Goal: Task Accomplishment & Management: Complete application form

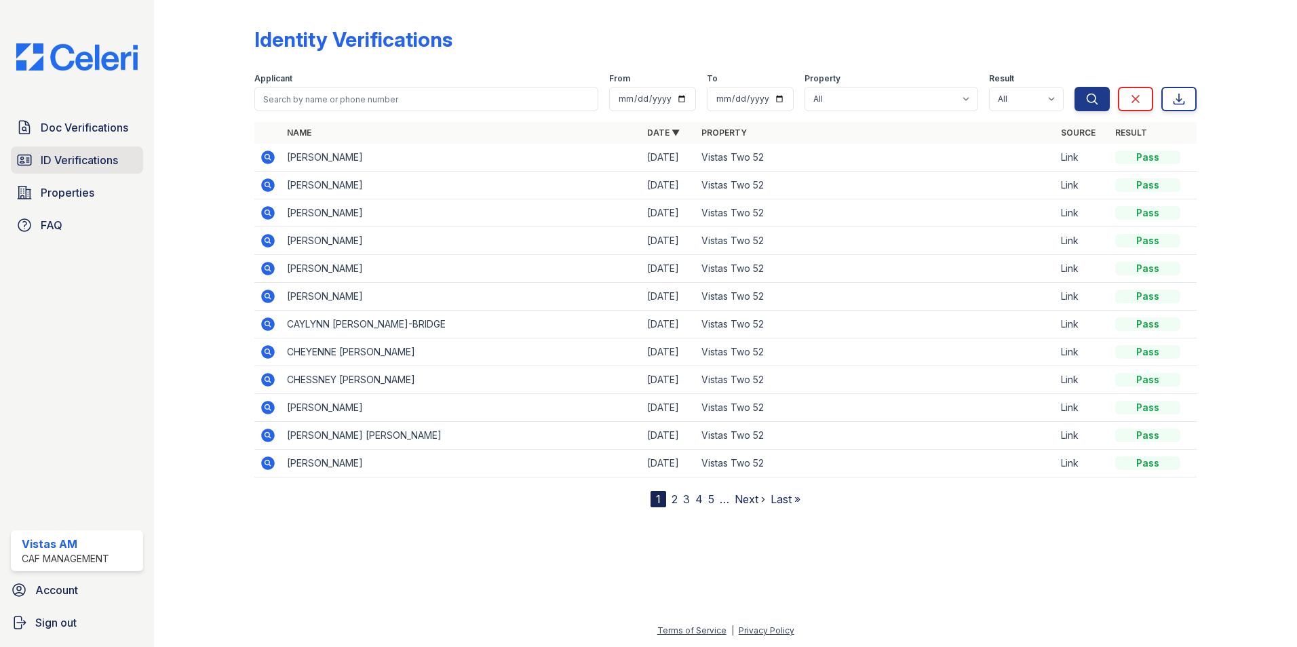
click at [99, 153] on span "ID Verifications" at bounding box center [79, 160] width 77 height 16
click at [264, 159] on icon at bounding box center [268, 158] width 14 height 14
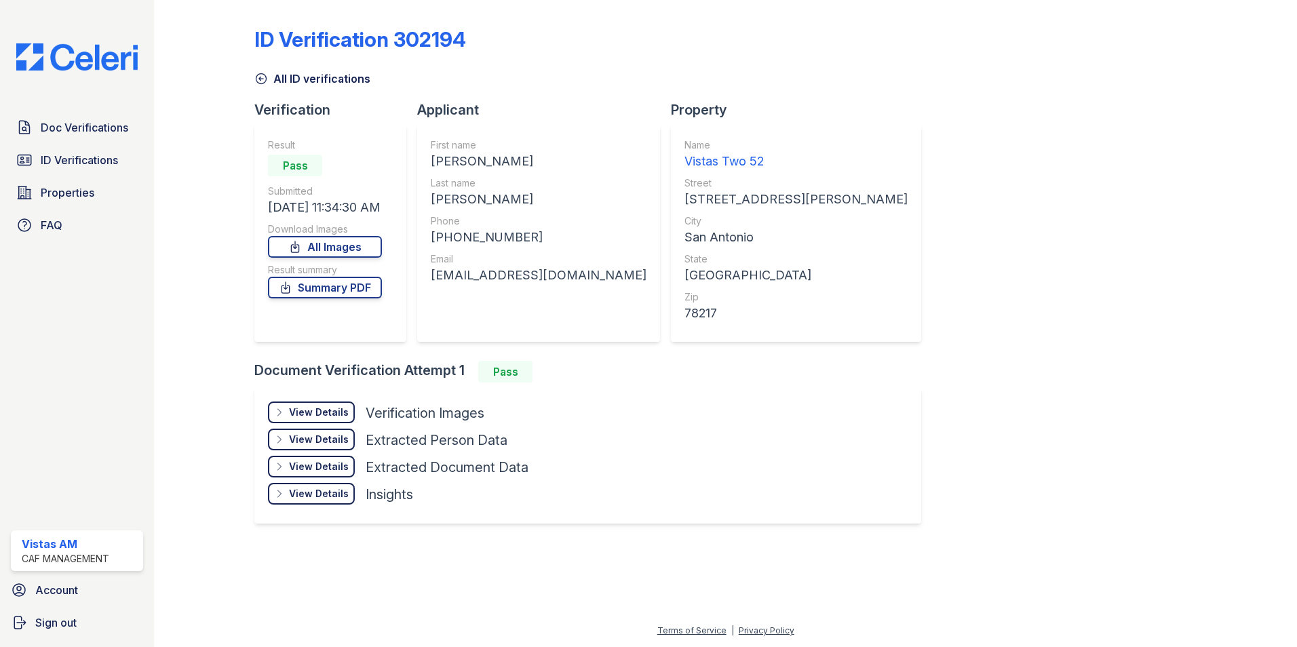
click at [305, 410] on div "View Details" at bounding box center [319, 413] width 60 height 14
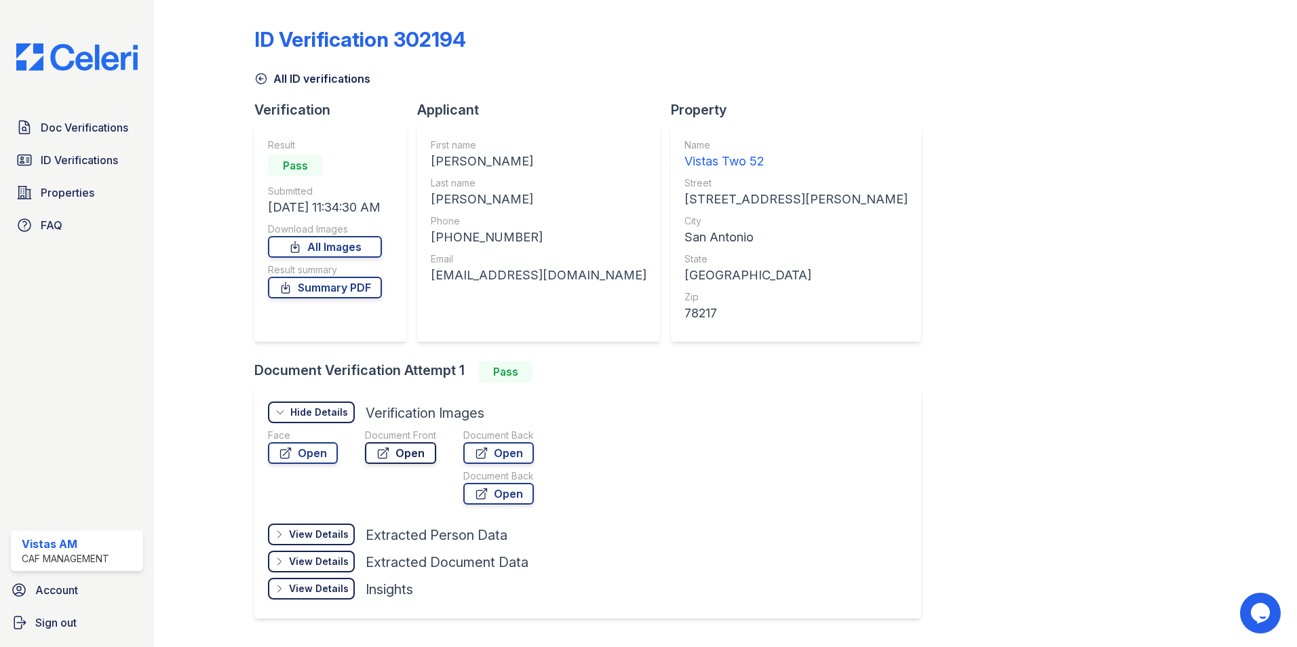
click at [383, 451] on icon at bounding box center [383, 453] width 14 height 14
click at [305, 281] on link "Summary PDF" at bounding box center [325, 288] width 114 height 22
click at [109, 128] on span "Doc Verifications" at bounding box center [84, 127] width 87 height 16
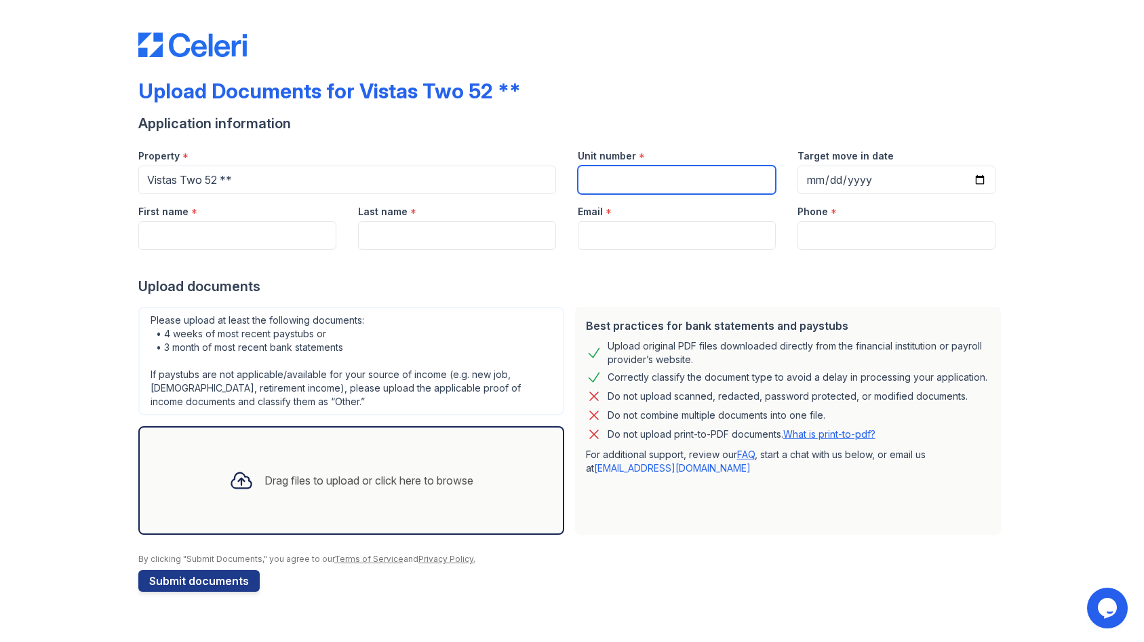
click at [666, 179] on input "Unit number" at bounding box center [677, 179] width 198 height 28
type input "825"
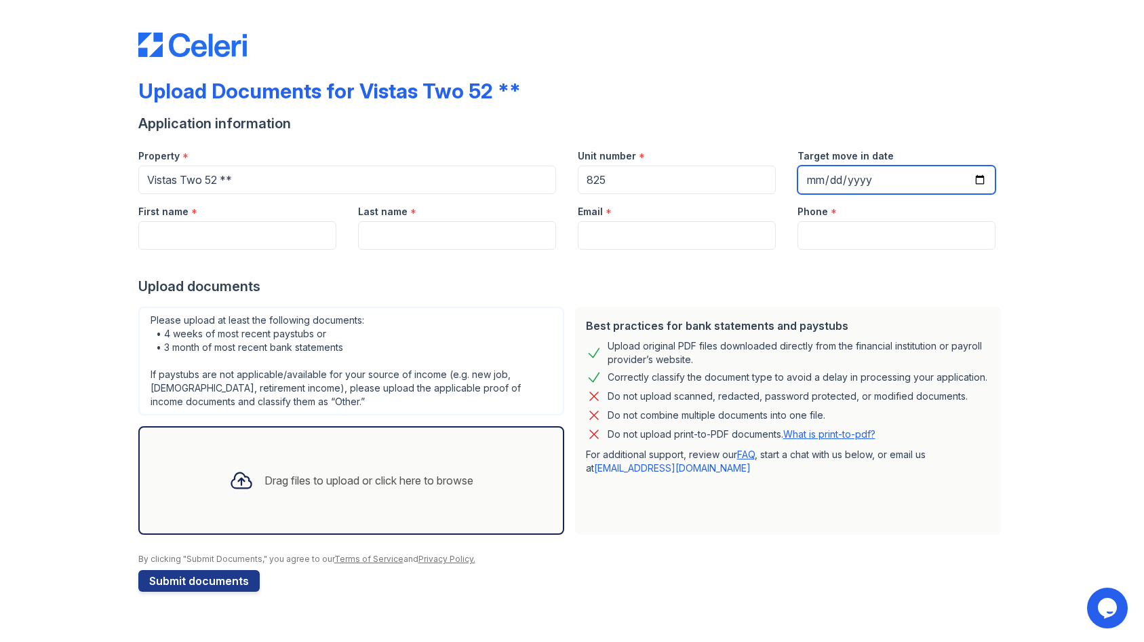
click at [821, 173] on input "Target move in date" at bounding box center [897, 179] width 198 height 28
type input "[DATE]"
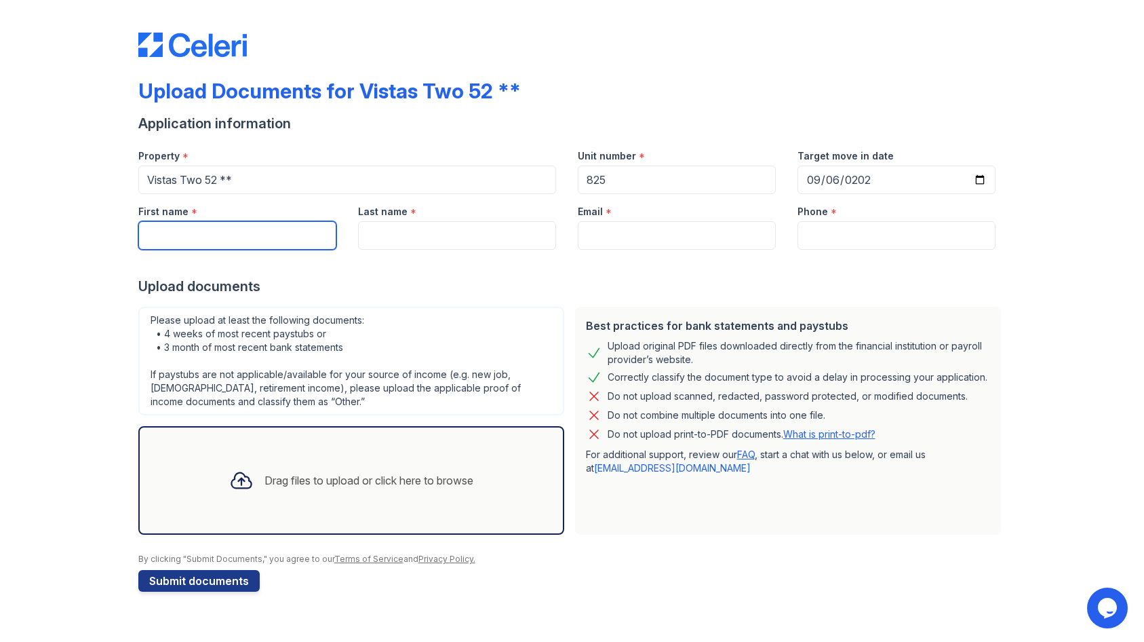
click at [235, 227] on input "First name" at bounding box center [237, 235] width 198 height 28
type input "Kudiratu"
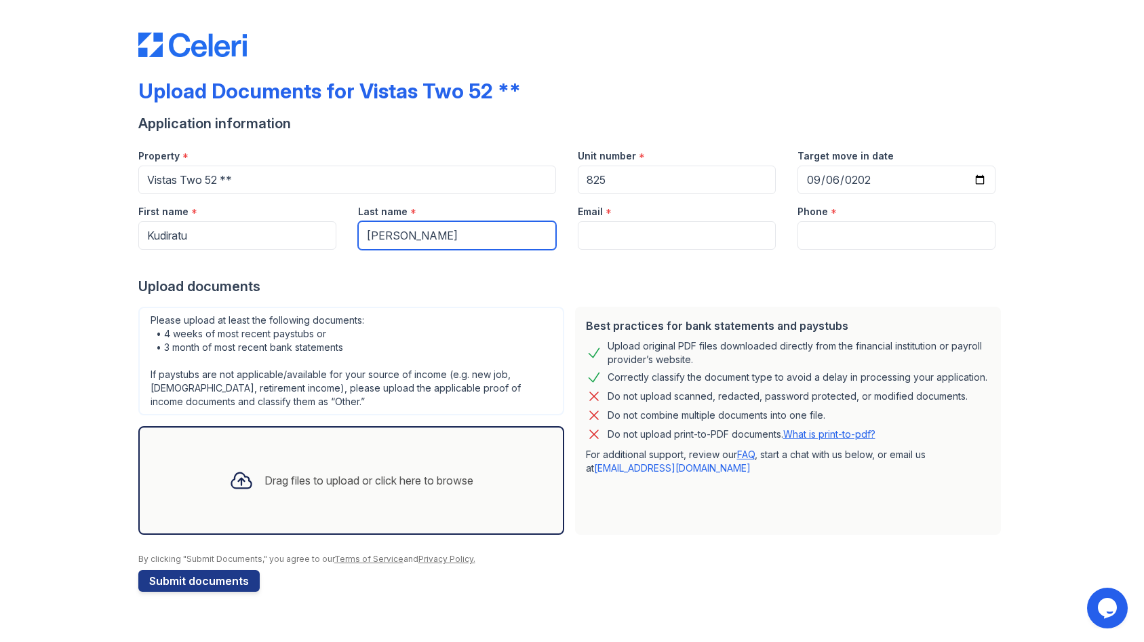
type input "[PERSON_NAME]"
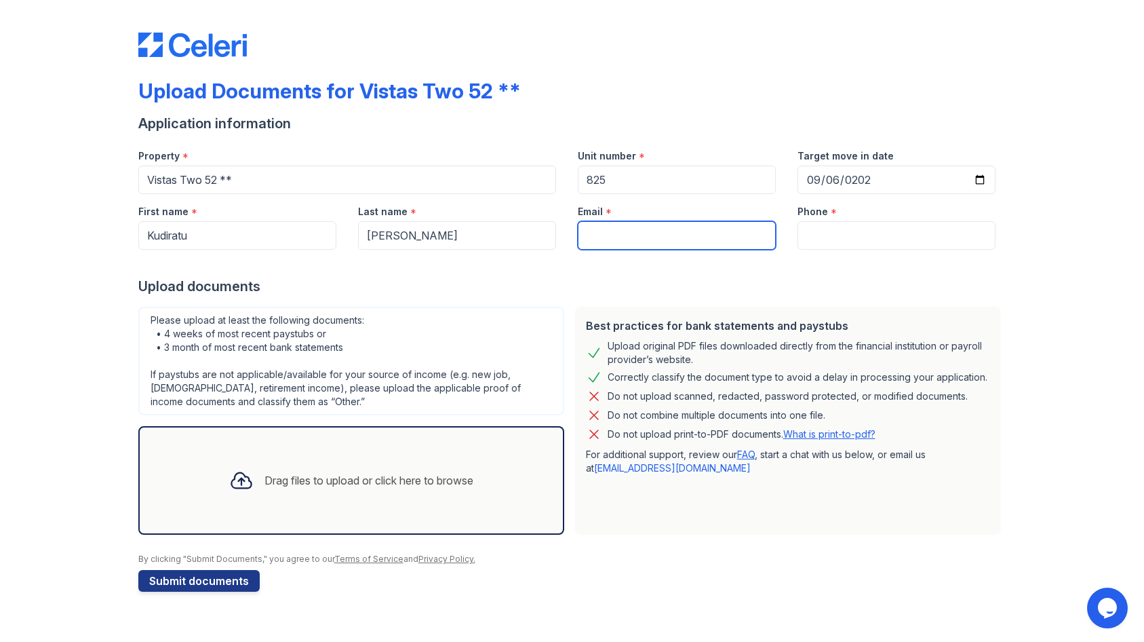
click at [684, 227] on input "Email" at bounding box center [677, 235] width 198 height 28
paste input "[EMAIL_ADDRESS][DOMAIN_NAME]"
type input "[EMAIL_ADDRESS][DOMAIN_NAME]"
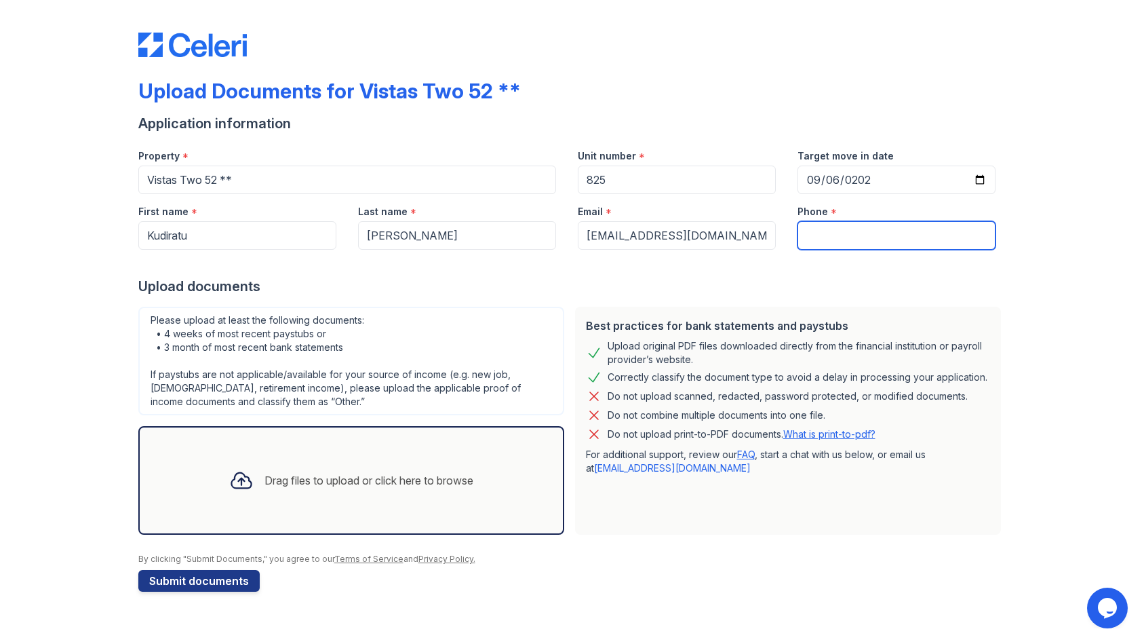
click at [893, 243] on input "Phone" at bounding box center [897, 235] width 198 height 28
paste input "[PHONE_NUMBER]"
type input "[PHONE_NUMBER]"
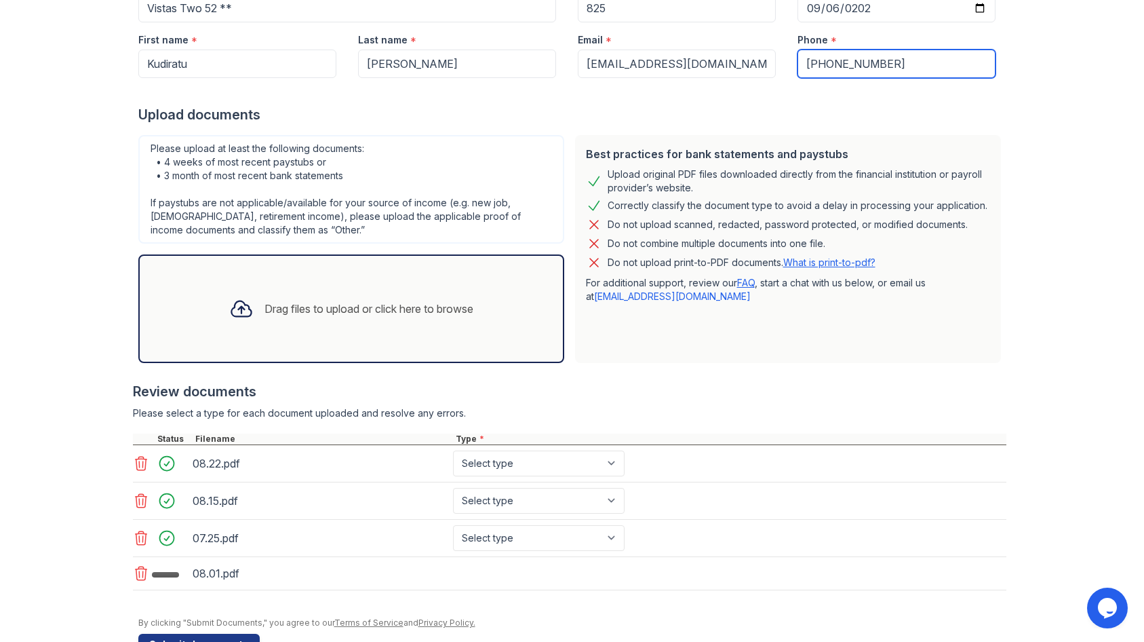
scroll to position [203, 0]
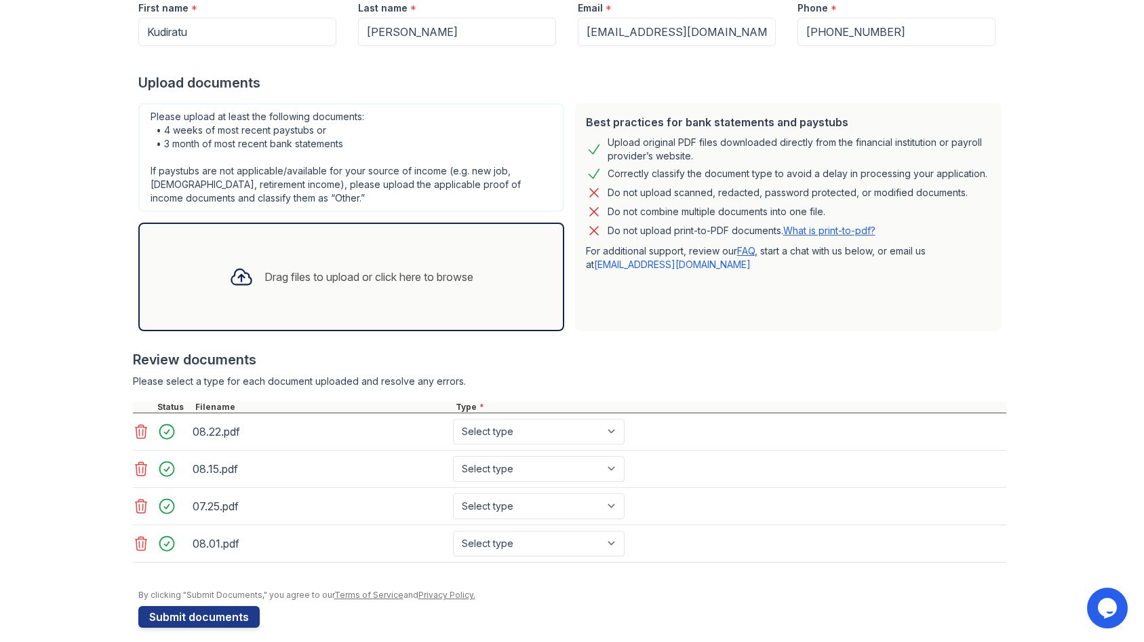
drag, startPoint x: 237, startPoint y: 615, endPoint x: 470, endPoint y: 414, distance: 307.7
click at [464, 400] on form "Application information Property * Vistas Two 52 ** Unit number * 825 Target mo…" at bounding box center [572, 268] width 868 height 717
click at [473, 439] on select "Select type Paystub Bank Statement Offer Letter Tax Documents Benefit Award Let…" at bounding box center [539, 431] width 172 height 26
click at [223, 621] on button "Submit documents" at bounding box center [198, 617] width 121 height 22
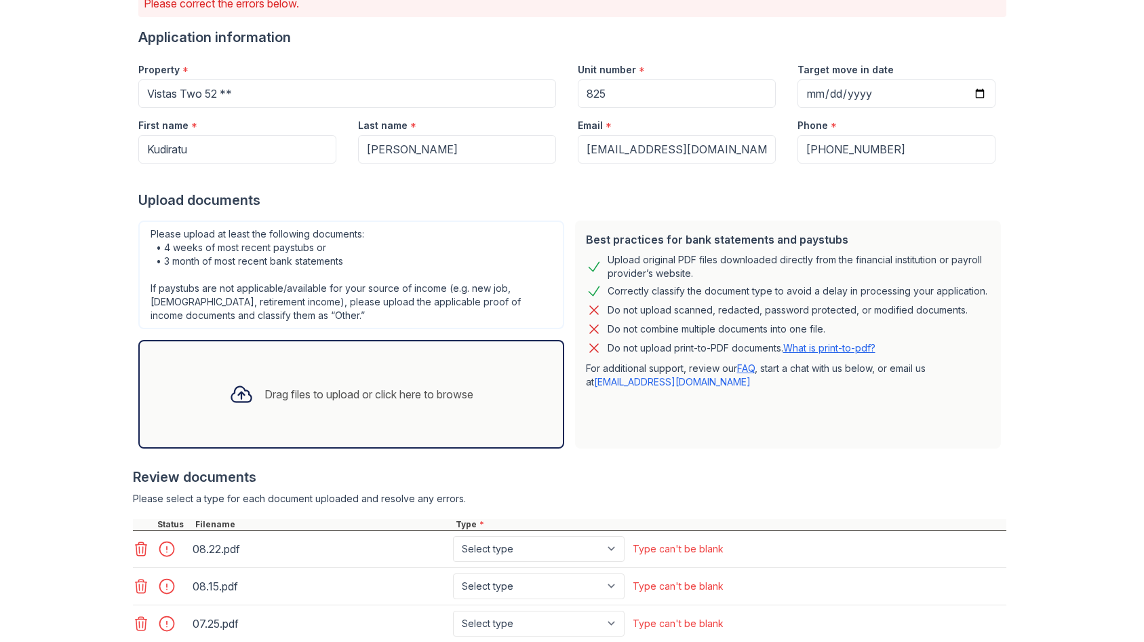
scroll to position [298, 0]
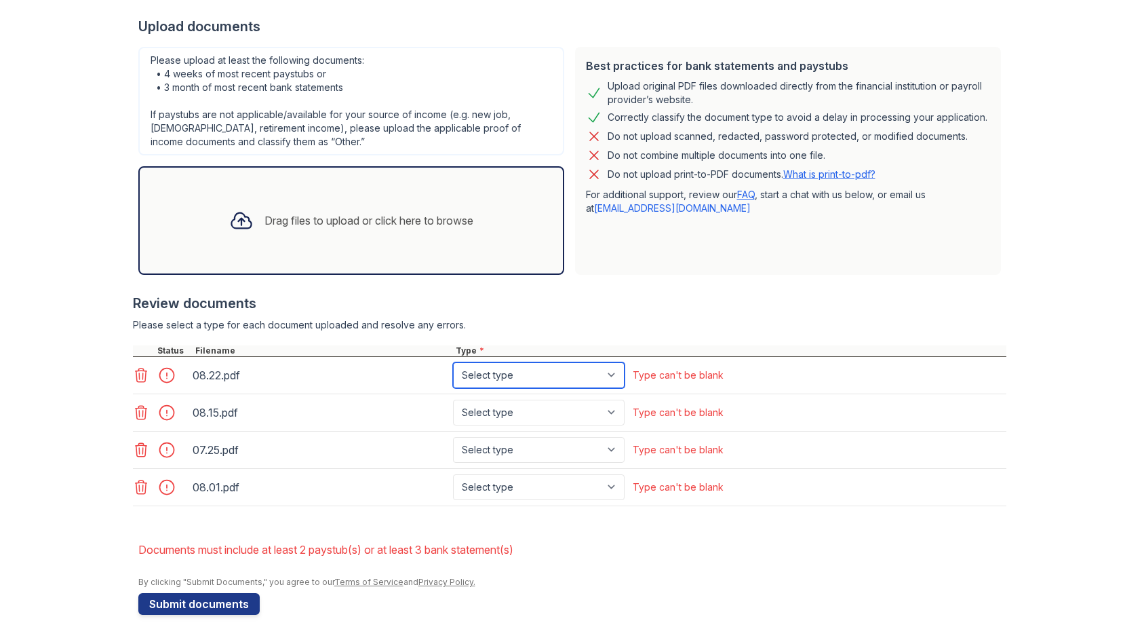
click at [548, 381] on select "Select type Paystub Bank Statement Offer Letter Tax Documents Benefit Award Let…" at bounding box center [539, 375] width 172 height 26
select select "paystub"
click at [453, 362] on select "Select type Paystub Bank Statement Offer Letter Tax Documents Benefit Award Let…" at bounding box center [539, 375] width 172 height 26
click at [526, 395] on div "08.15.pdf Select type Paystub Bank Statement Offer Letter Tax Documents Benefit…" at bounding box center [570, 412] width 874 height 37
click at [522, 407] on select "Select type Paystub Bank Statement Offer Letter Tax Documents Benefit Award Let…" at bounding box center [539, 412] width 172 height 26
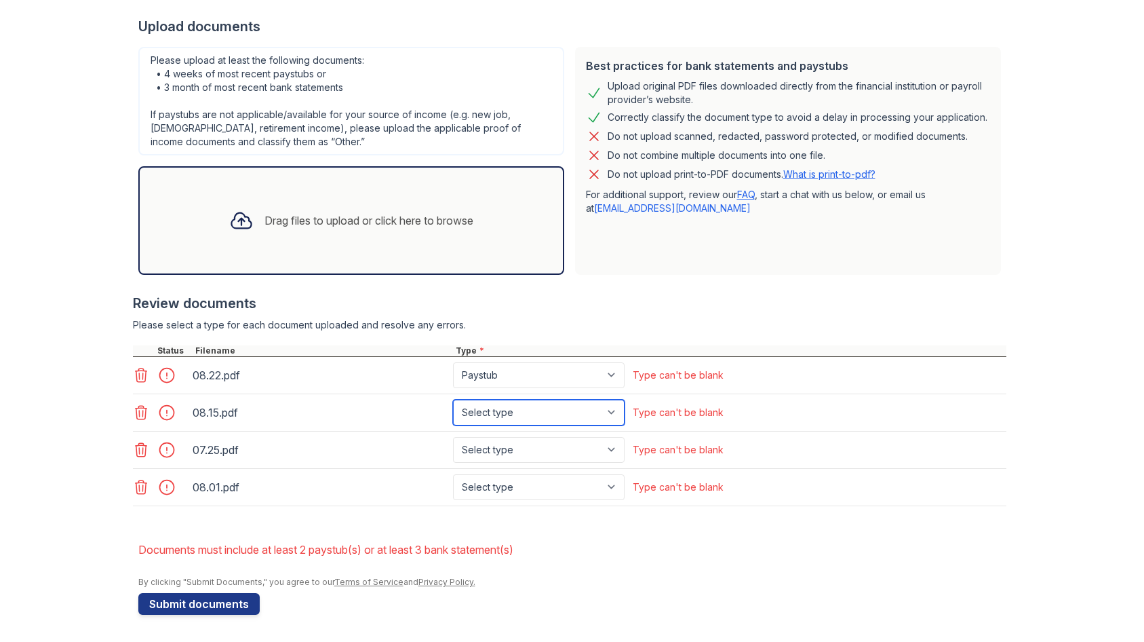
select select "paystub"
click at [453, 399] on select "Select type Paystub Bank Statement Offer Letter Tax Documents Benefit Award Let…" at bounding box center [539, 412] width 172 height 26
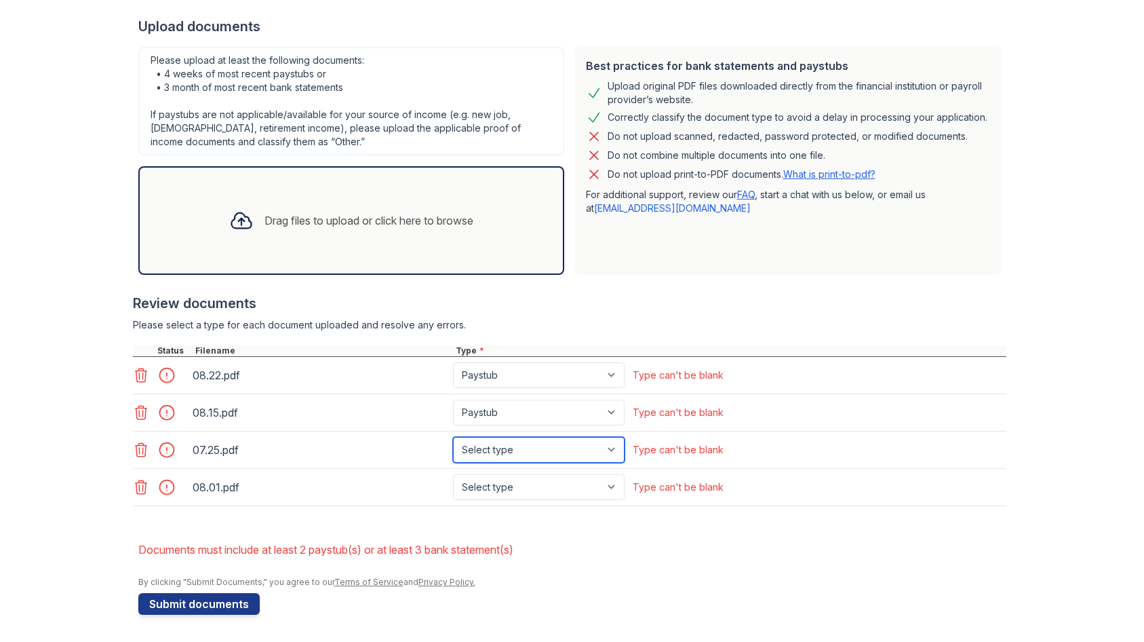
click at [515, 446] on select "Select type Paystub Bank Statement Offer Letter Tax Documents Benefit Award Let…" at bounding box center [539, 450] width 172 height 26
select select "paystub"
click at [453, 437] on select "Select type Paystub Bank Statement Offer Letter Tax Documents Benefit Award Let…" at bounding box center [539, 450] width 172 height 26
click at [507, 475] on select "Select type Paystub Bank Statement Offer Letter Tax Documents Benefit Award Let…" at bounding box center [539, 487] width 172 height 26
select select "paystub"
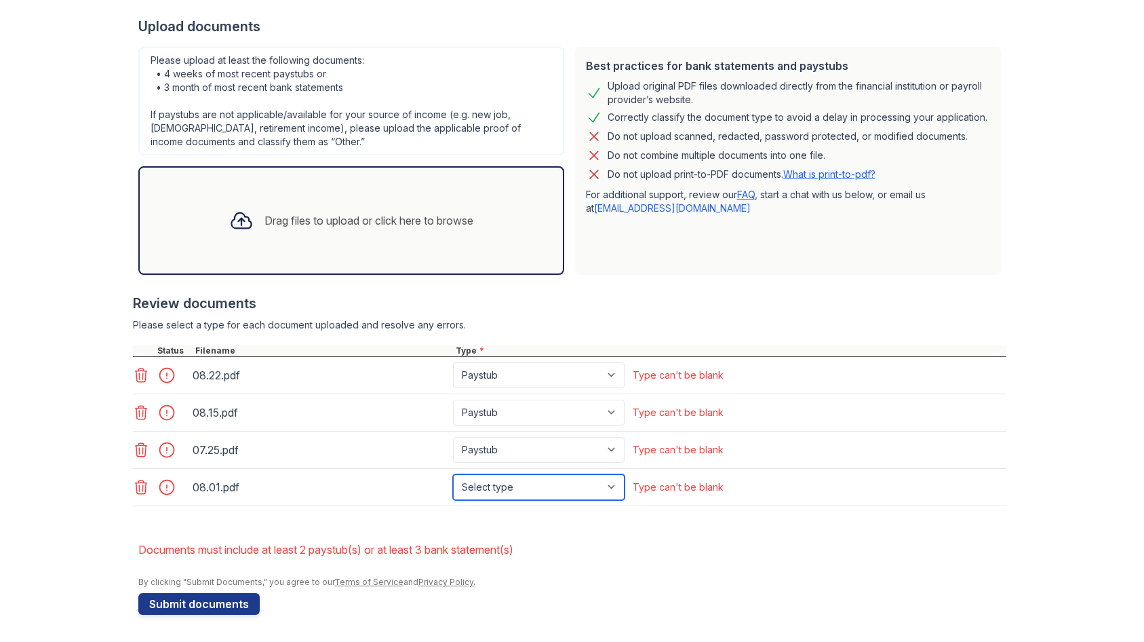
click at [453, 474] on select "Select type Paystub Bank Statement Offer Letter Tax Documents Benefit Award Let…" at bounding box center [539, 487] width 172 height 26
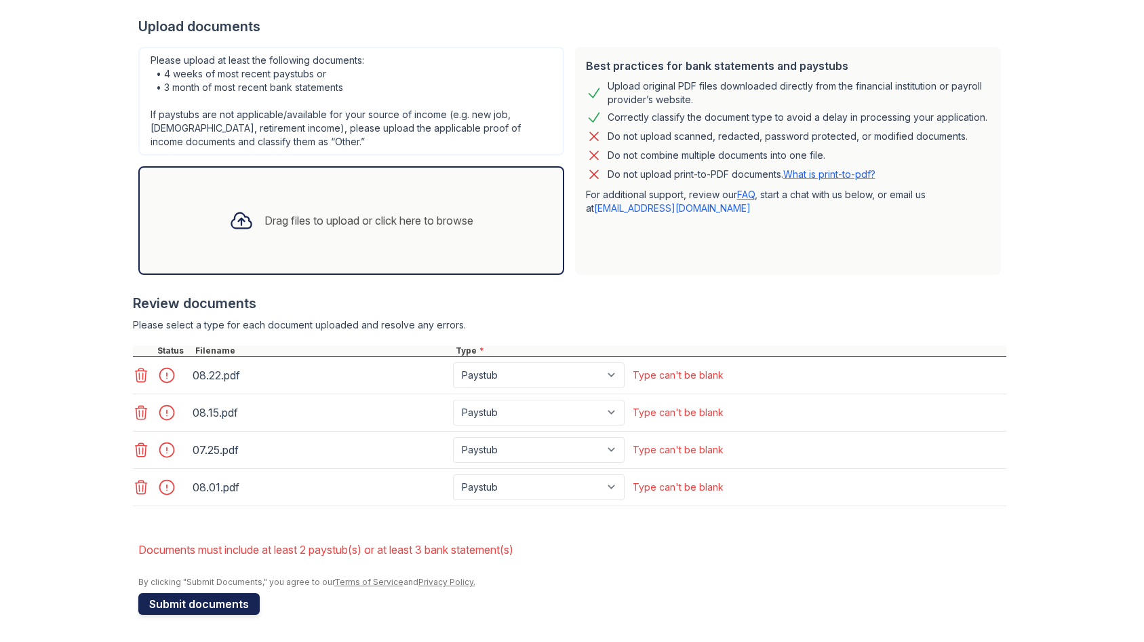
click at [219, 600] on button "Submit documents" at bounding box center [198, 604] width 121 height 22
